Goal: Transaction & Acquisition: Purchase product/service

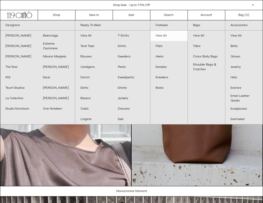
click at [168, 36] on link "View All" at bounding box center [169, 35] width 37 height 10
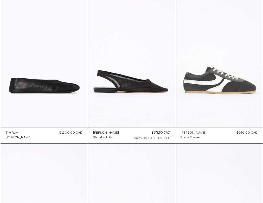
click at [202, 82] on at bounding box center [219, 61] width 87 height 131
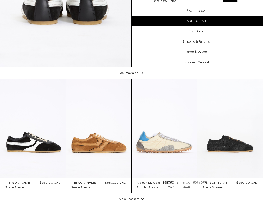
scroll to position [952, 0]
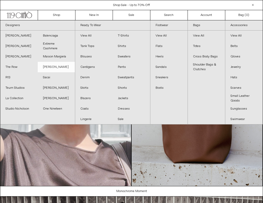
click at [44, 67] on link "[PERSON_NAME]" at bounding box center [57, 67] width 38 height 10
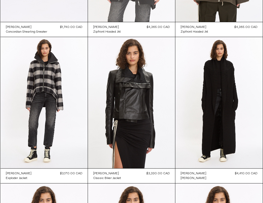
scroll to position [154, 0]
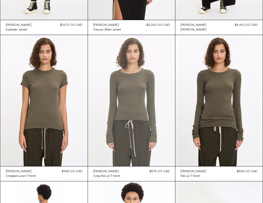
scroll to position [303, 0]
